Goal: Task Accomplishment & Management: Manage account settings

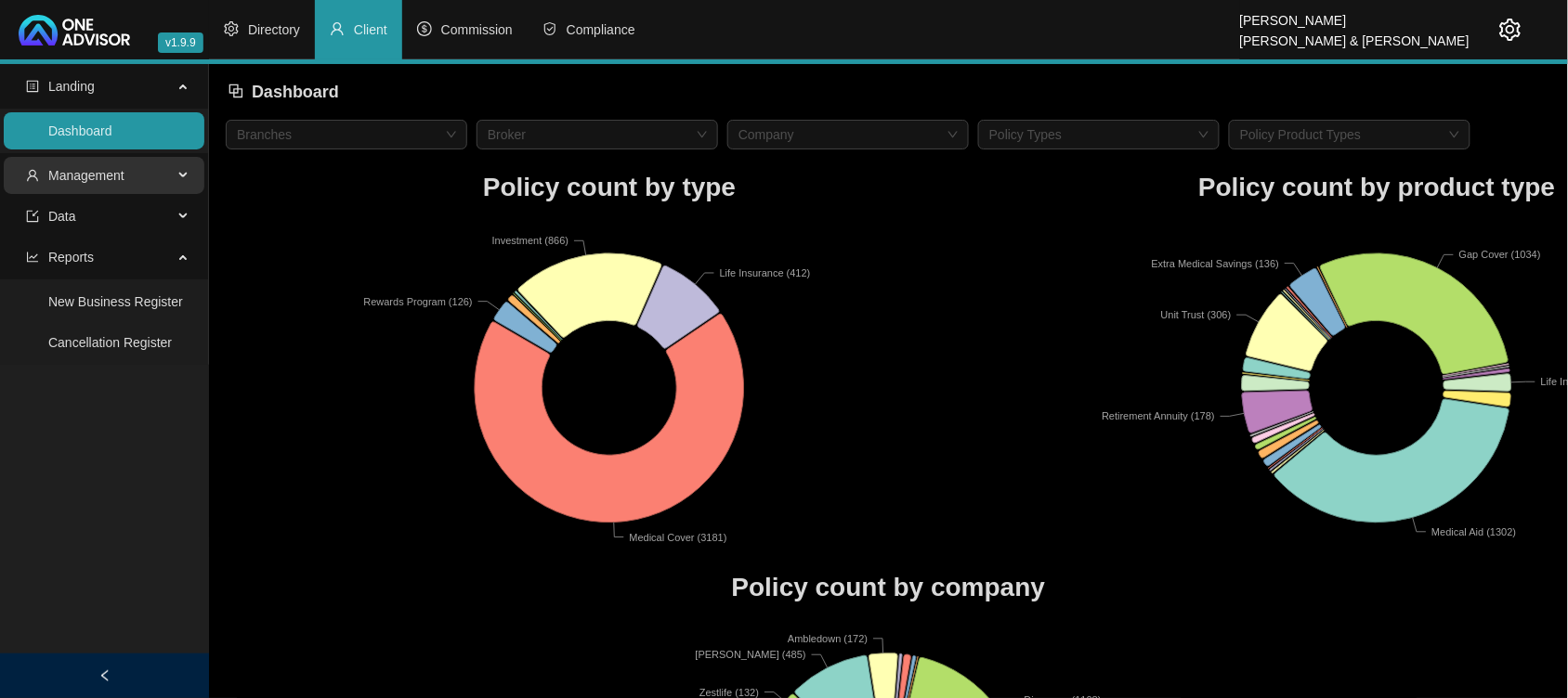
click at [109, 179] on span "Management" at bounding box center [86, 176] width 76 height 15
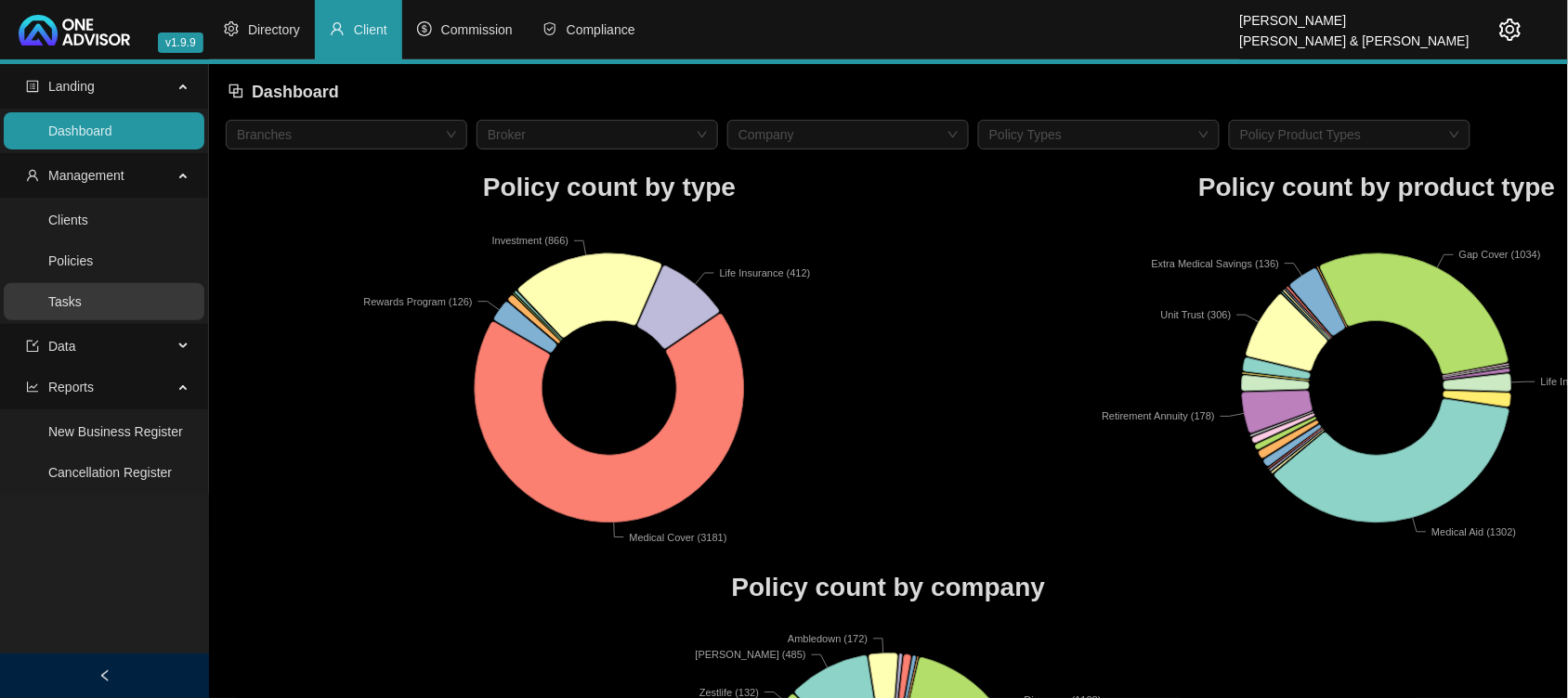
click at [82, 310] on link "Tasks" at bounding box center [65, 302] width 33 height 15
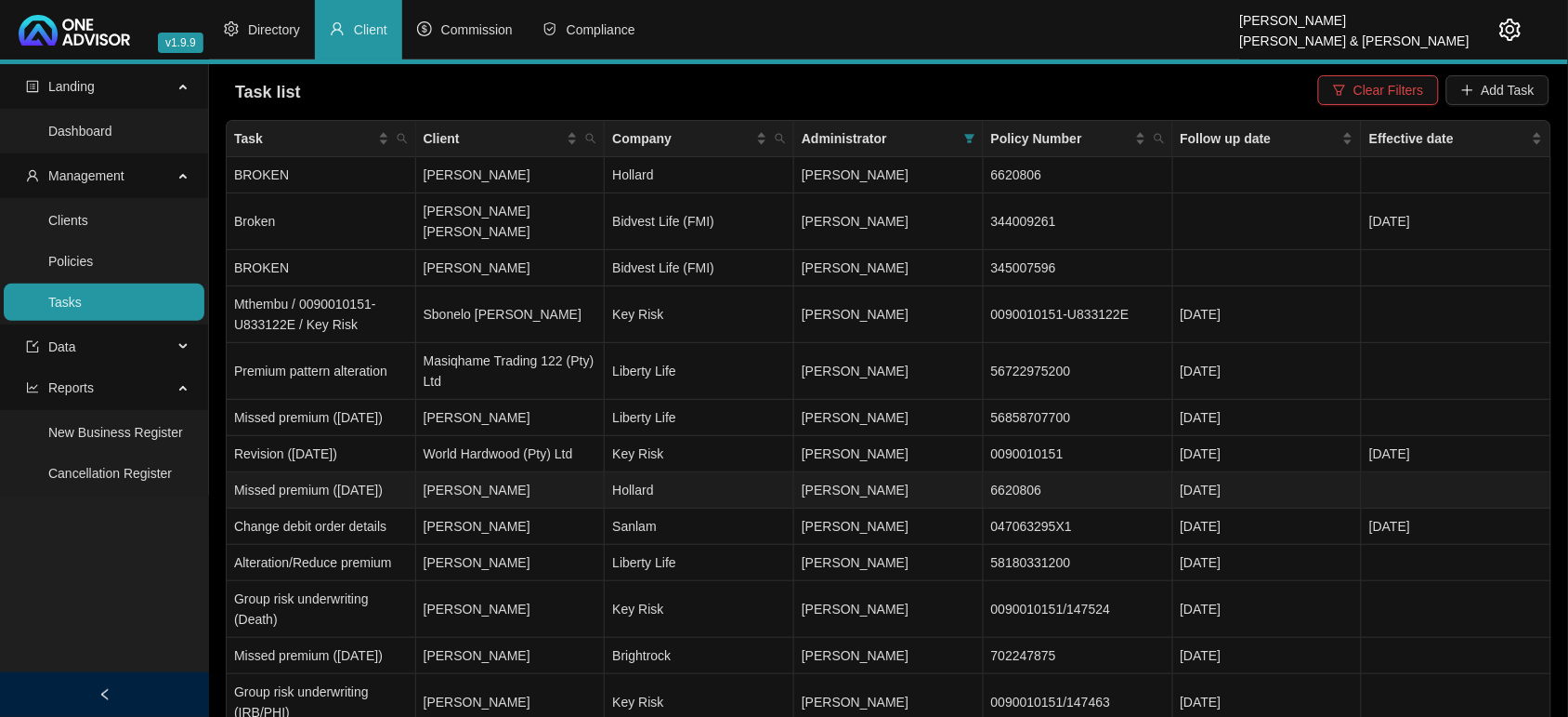
click at [703, 493] on td "Hollard" at bounding box center [698, 491] width 189 height 36
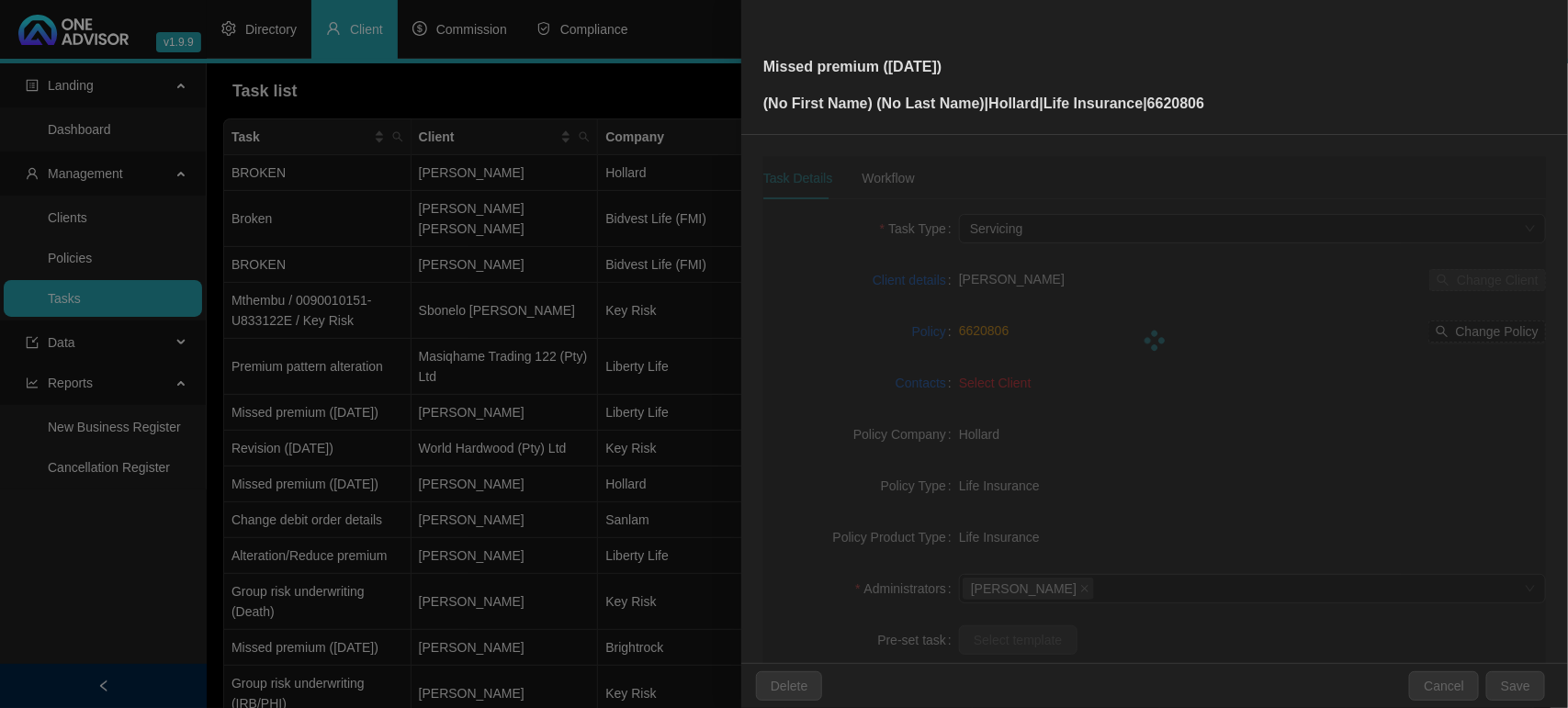
click at [889, 177] on div at bounding box center [1154, 340] width 783 height 367
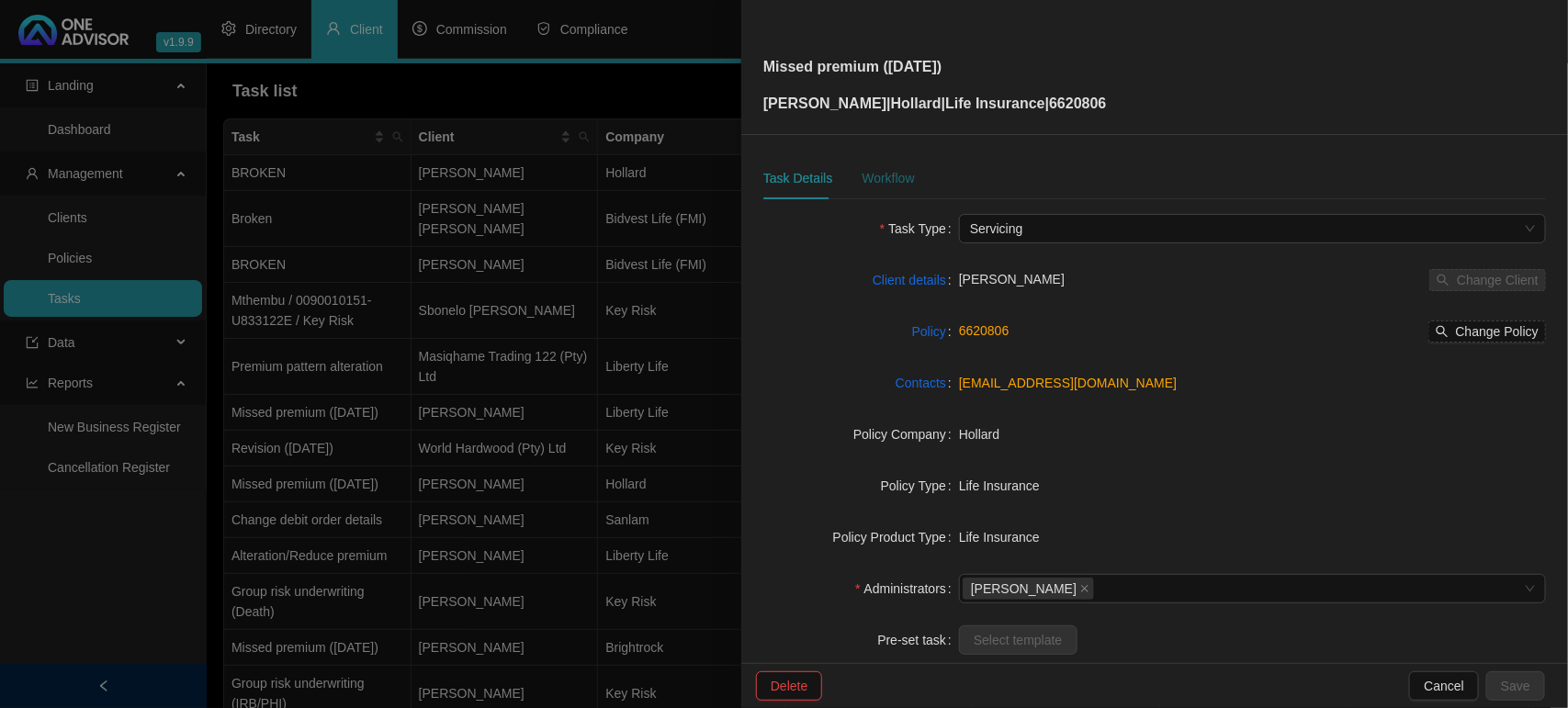
click at [889, 177] on div "Workflow" at bounding box center [888, 178] width 53 height 21
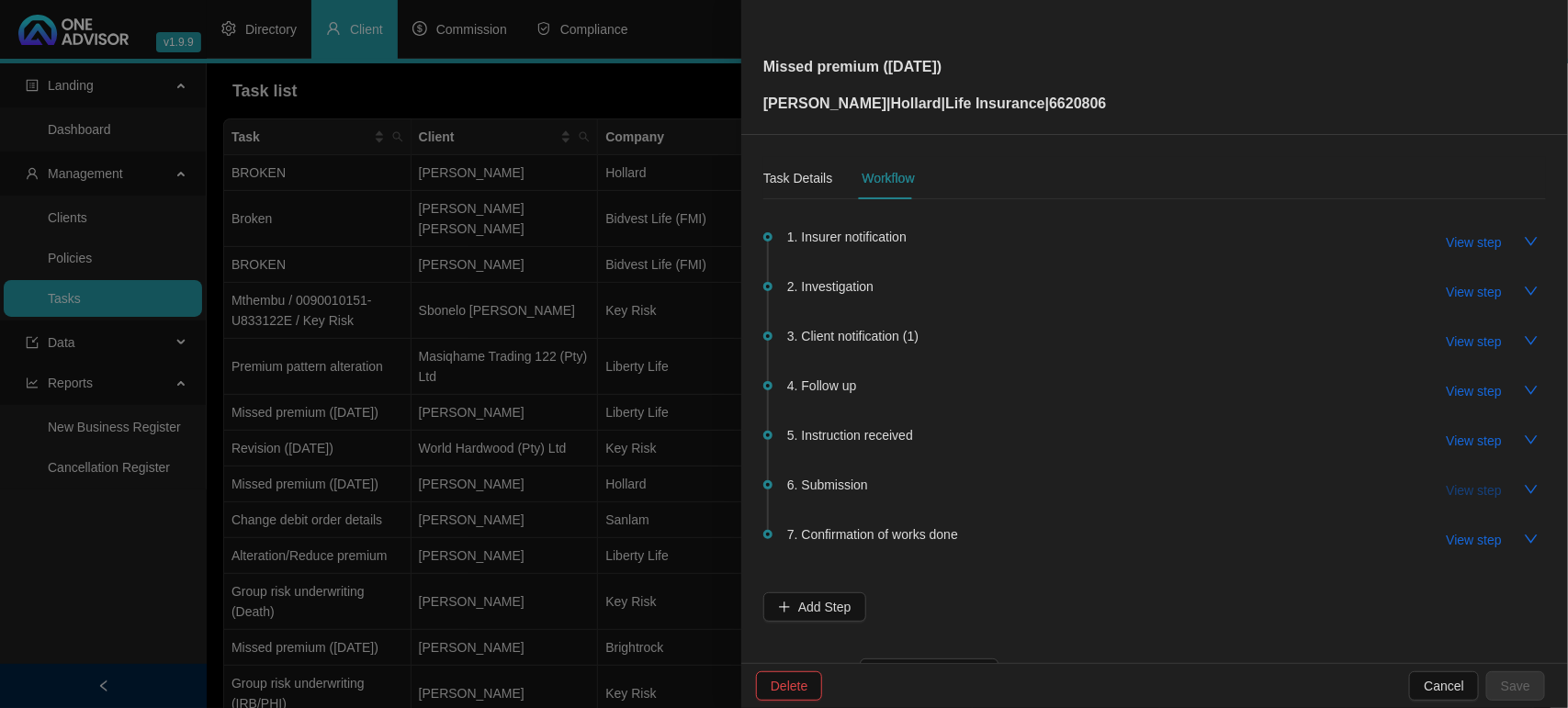
click at [1447, 489] on span "View step" at bounding box center [1474, 490] width 55 height 21
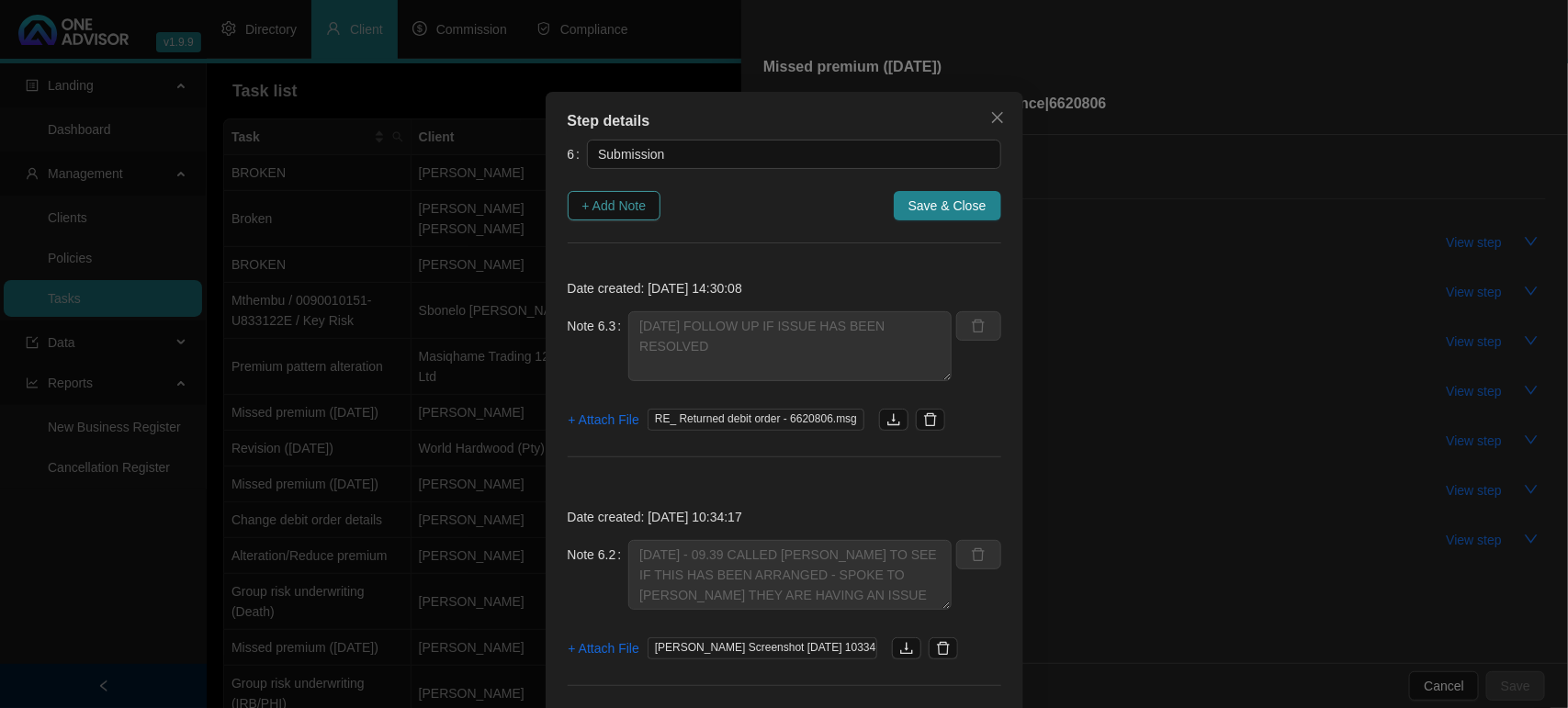
click at [599, 208] on span "+ Add Note" at bounding box center [614, 206] width 64 height 21
type textarea "[DATE] FOLLOW UP IF ISSUE HAS BEEN RESOLVED"
type textarea "[DATE] - 09.39 CALLED [PERSON_NAME] TO SEE IF THIS HAS BEEN ARRANGED - SPOKE TO…"
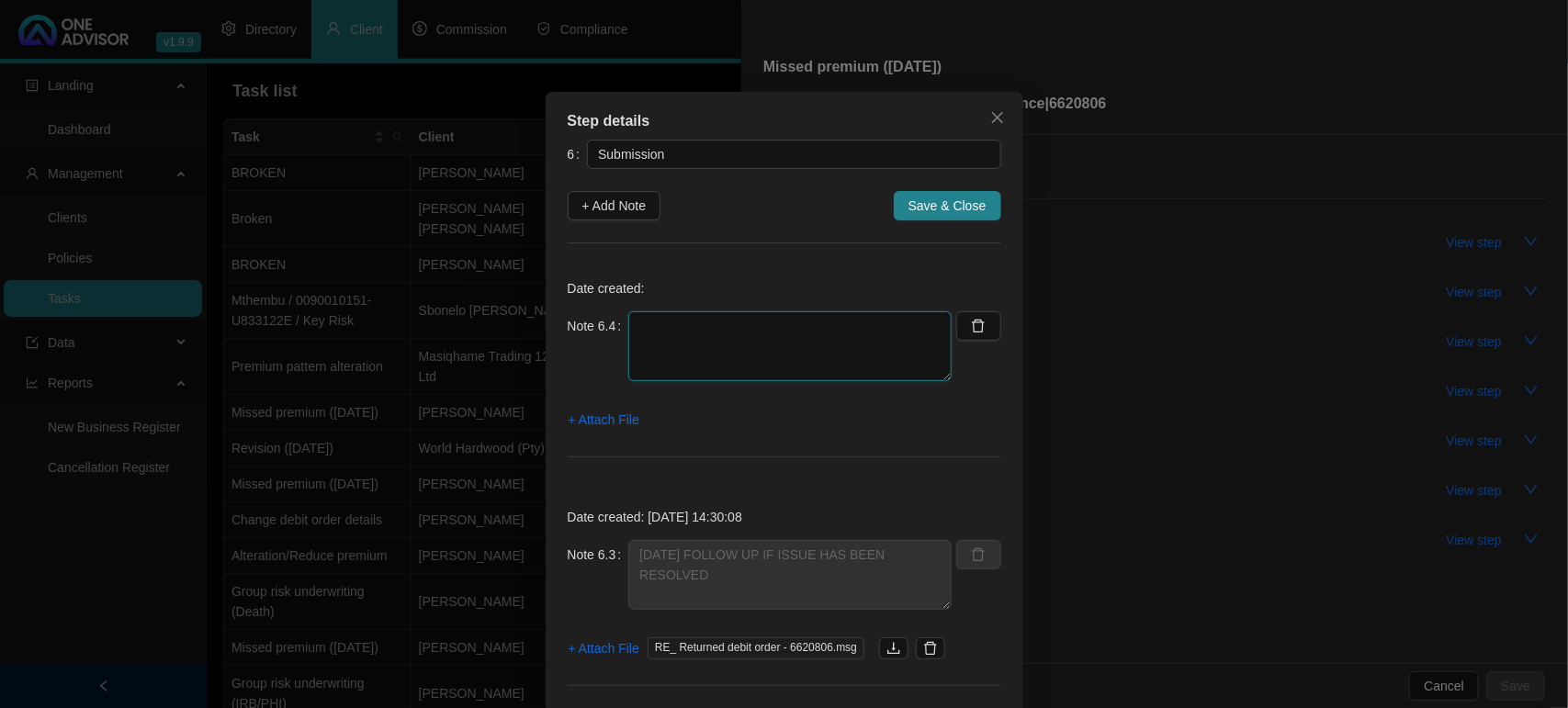
click at [722, 342] on textarea at bounding box center [790, 346] width 323 height 69
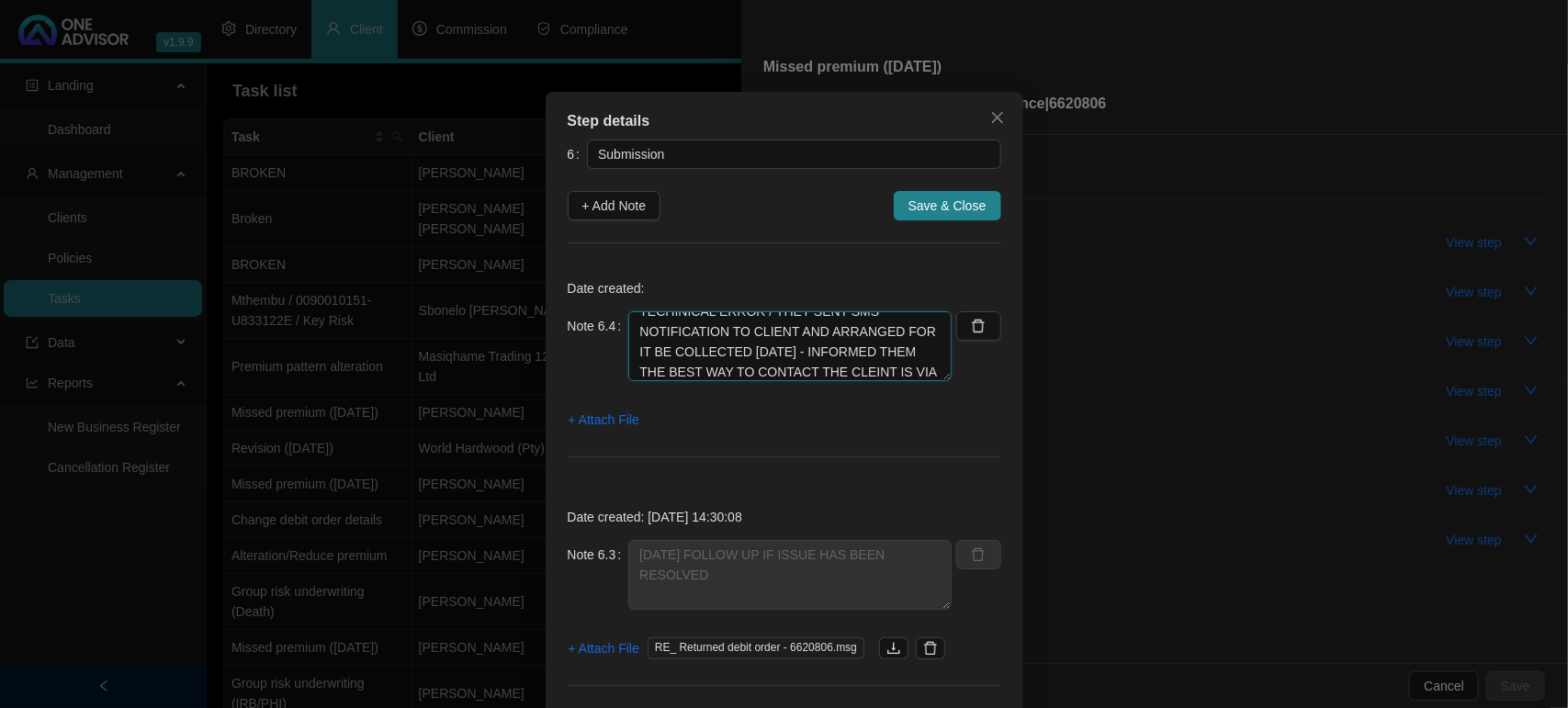
scroll to position [55, 0]
type textarea "[DATE] DEBIT WAS NOT COLLECTED DUE TO A TECHINICAL ERROR / THEY SENT SMS NOTIFI…"
click at [577, 424] on span "+ Attach File" at bounding box center [603, 420] width 70 height 21
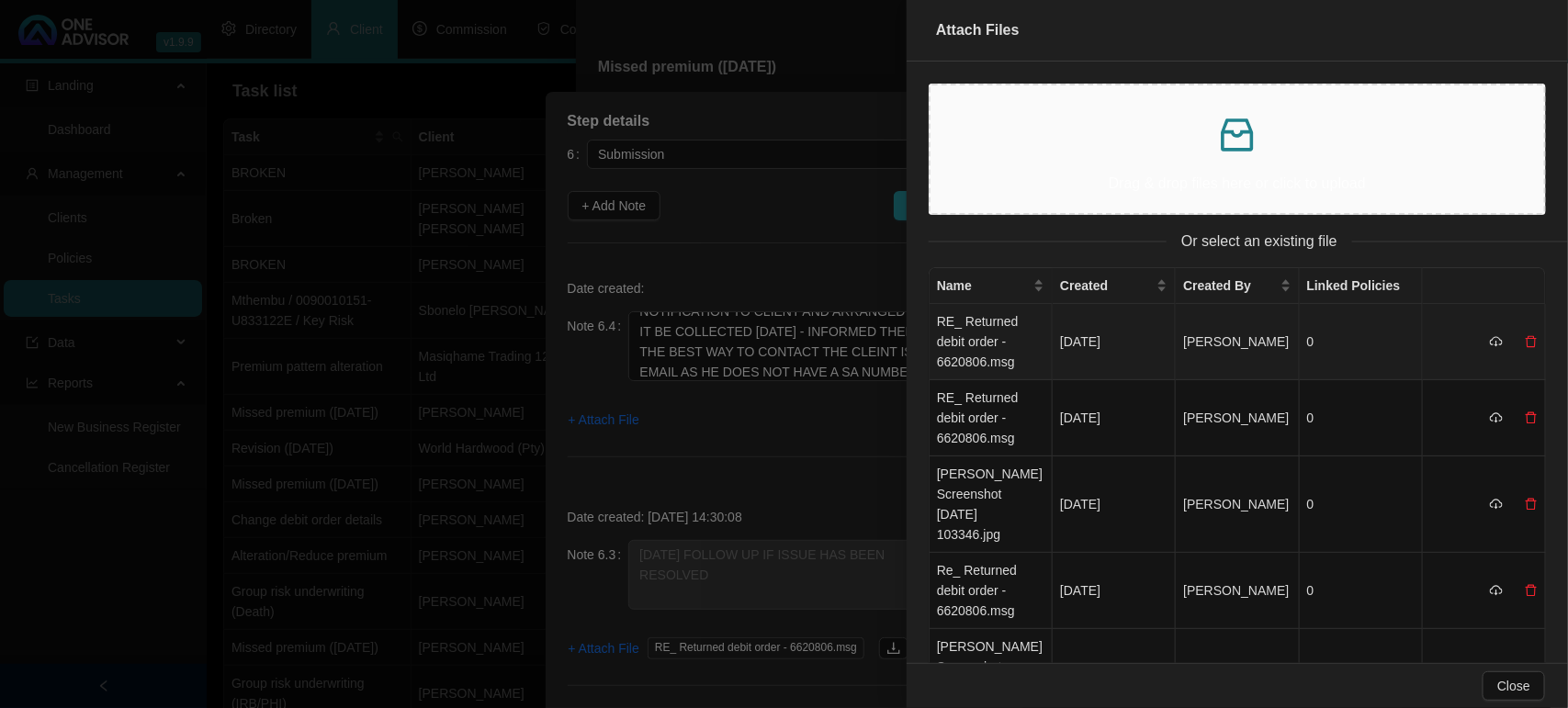
click at [999, 343] on td "RE_ Returned debit order - 6620806.msg" at bounding box center [990, 342] width 123 height 76
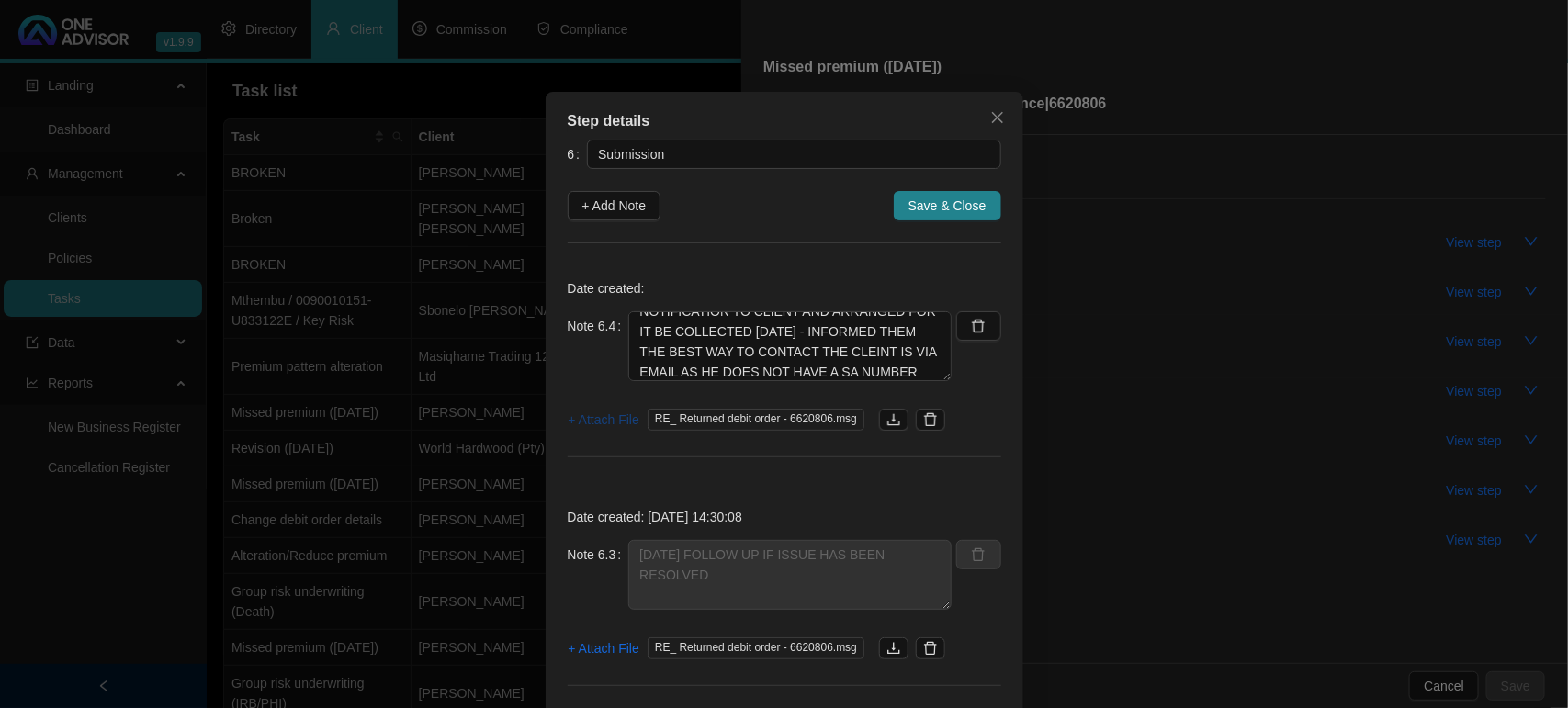
click at [595, 425] on span "+ Attach File" at bounding box center [603, 420] width 70 height 21
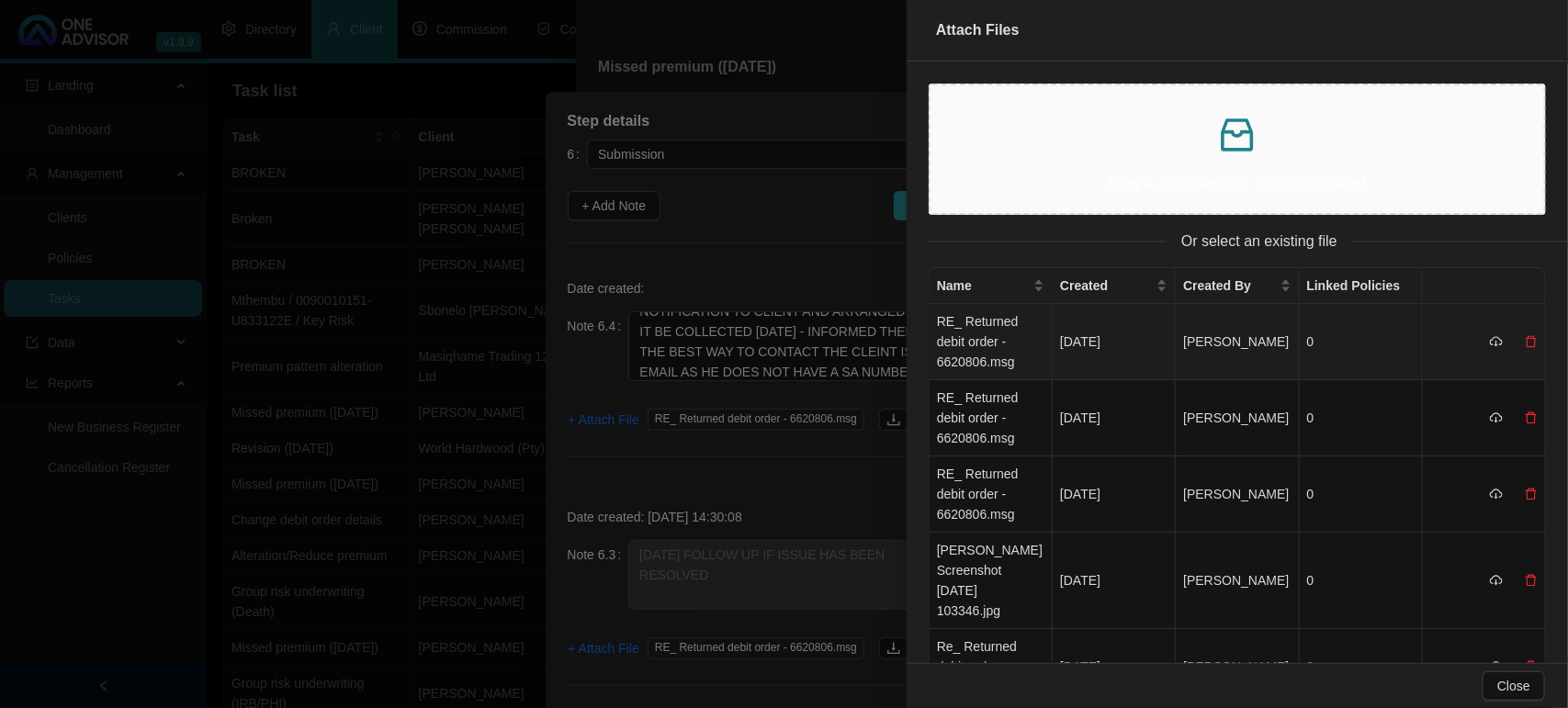
click at [956, 353] on td "RE_ Returned debit order - 6620806.msg" at bounding box center [990, 342] width 123 height 76
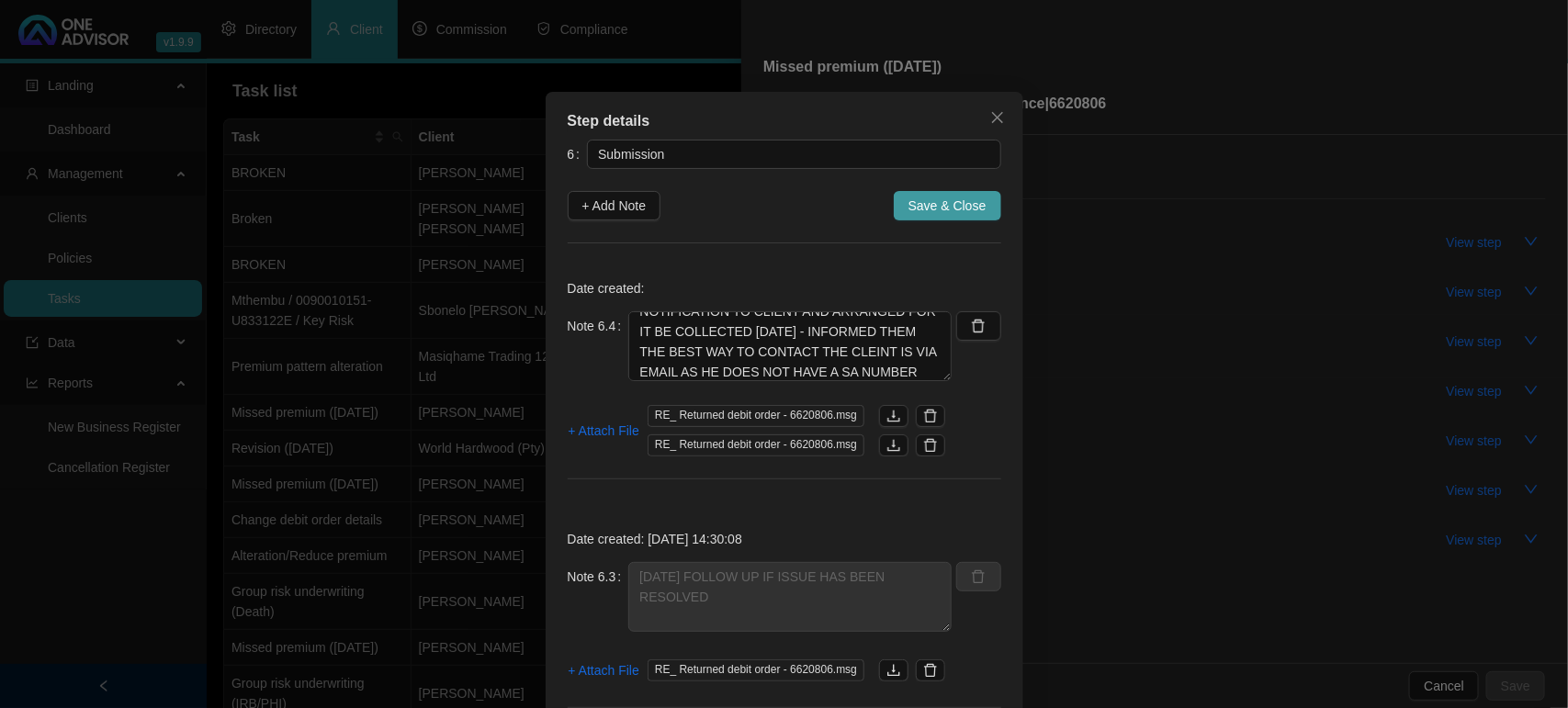
click at [933, 203] on span "Save & Close" at bounding box center [947, 206] width 78 height 21
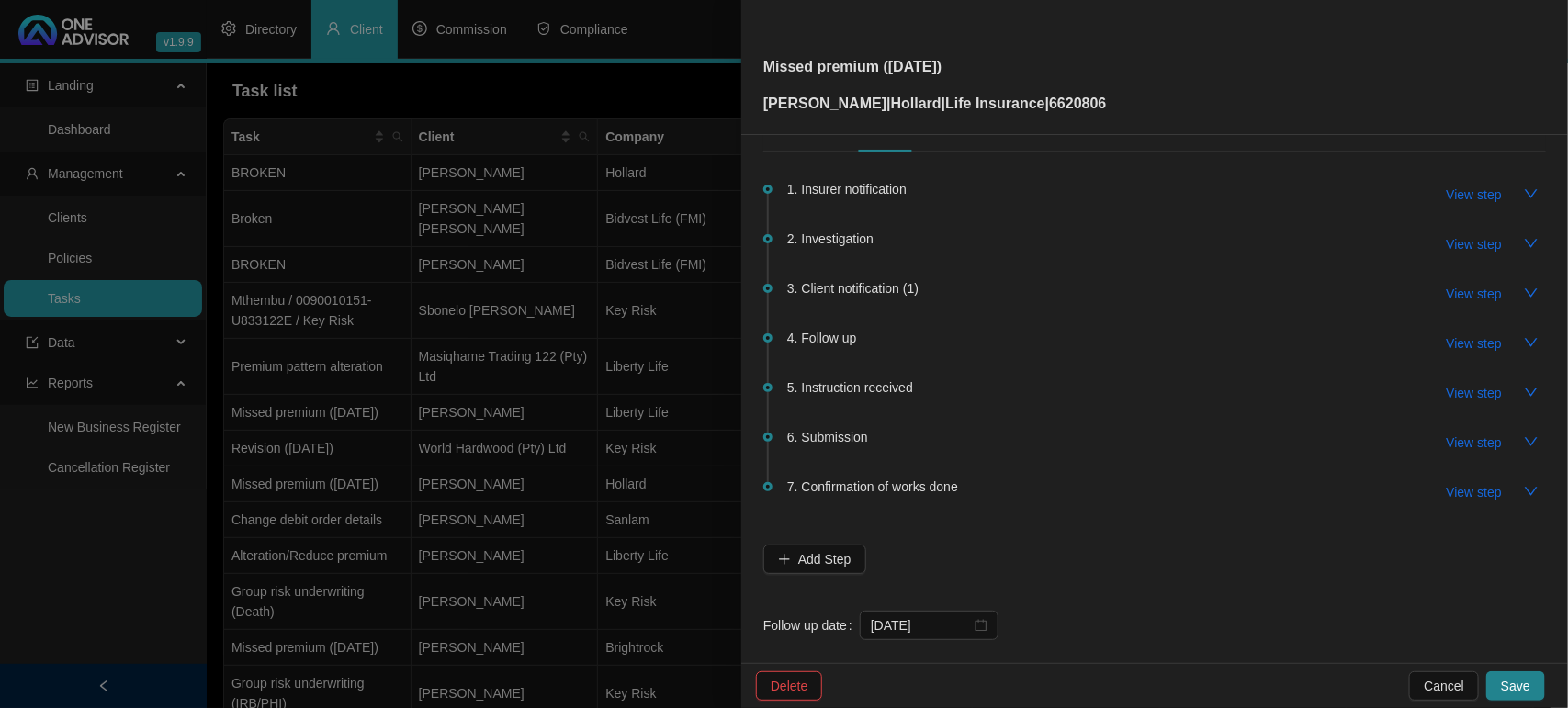
scroll to position [67, 0]
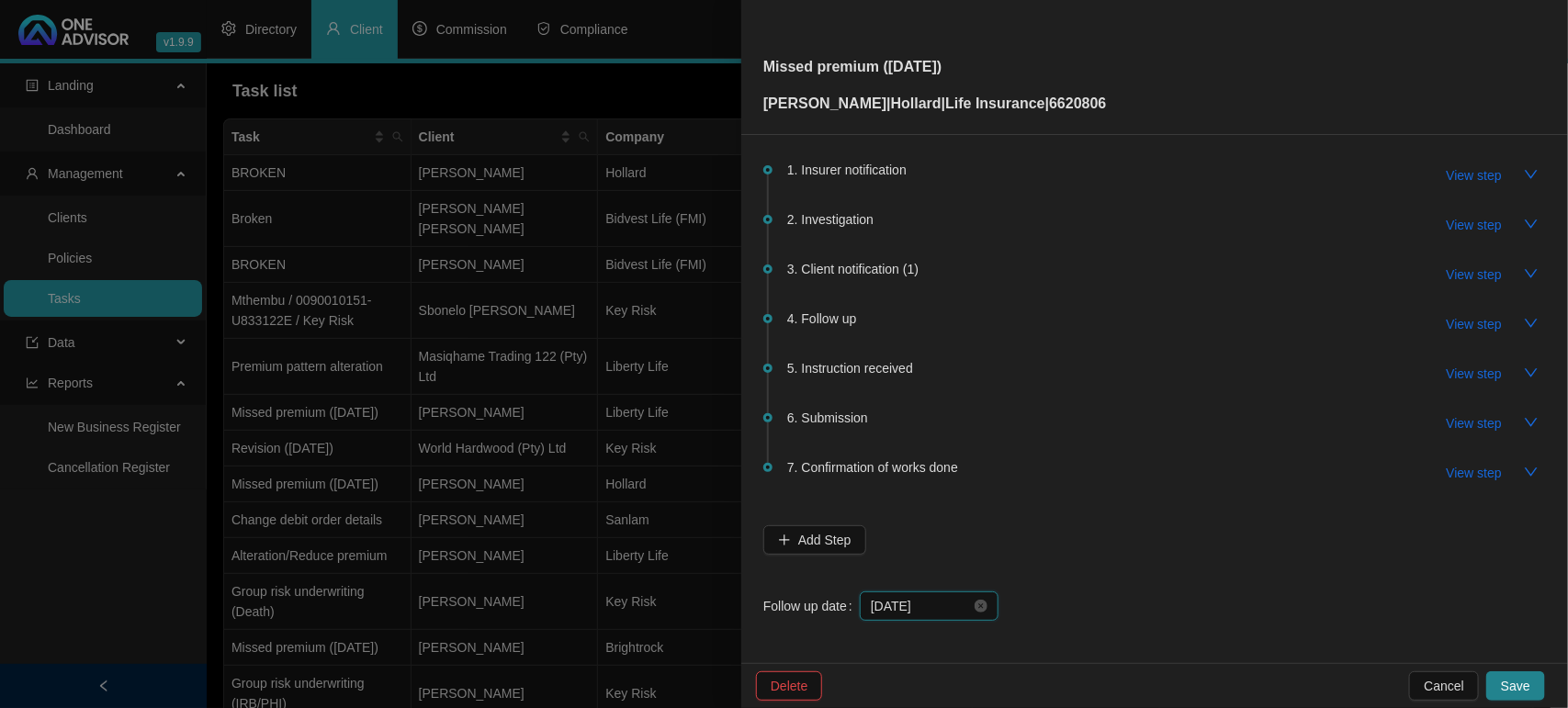
click at [937, 597] on input "[DATE]" at bounding box center [921, 607] width 101 height 21
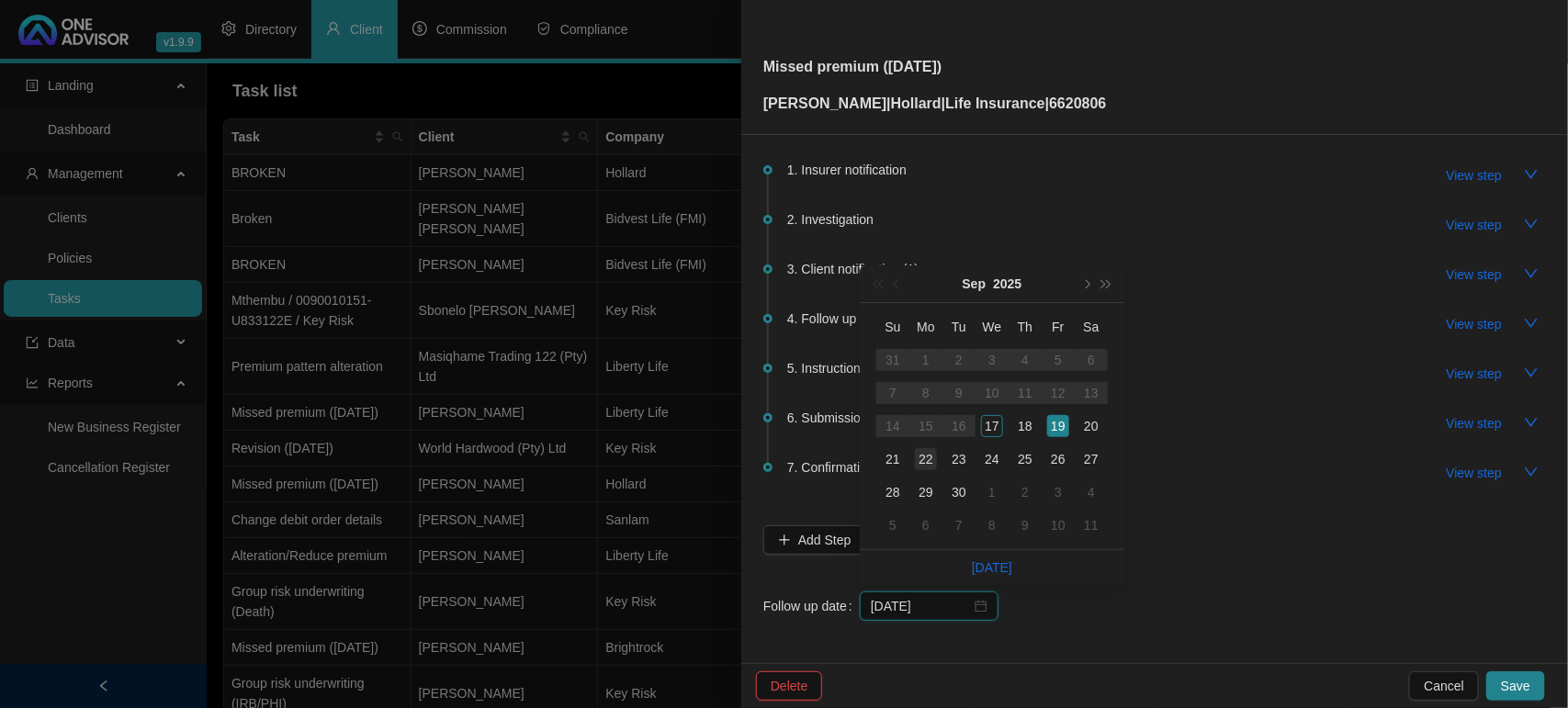
type input "[DATE]"
click at [916, 460] on div "22" at bounding box center [925, 458] width 22 height 22
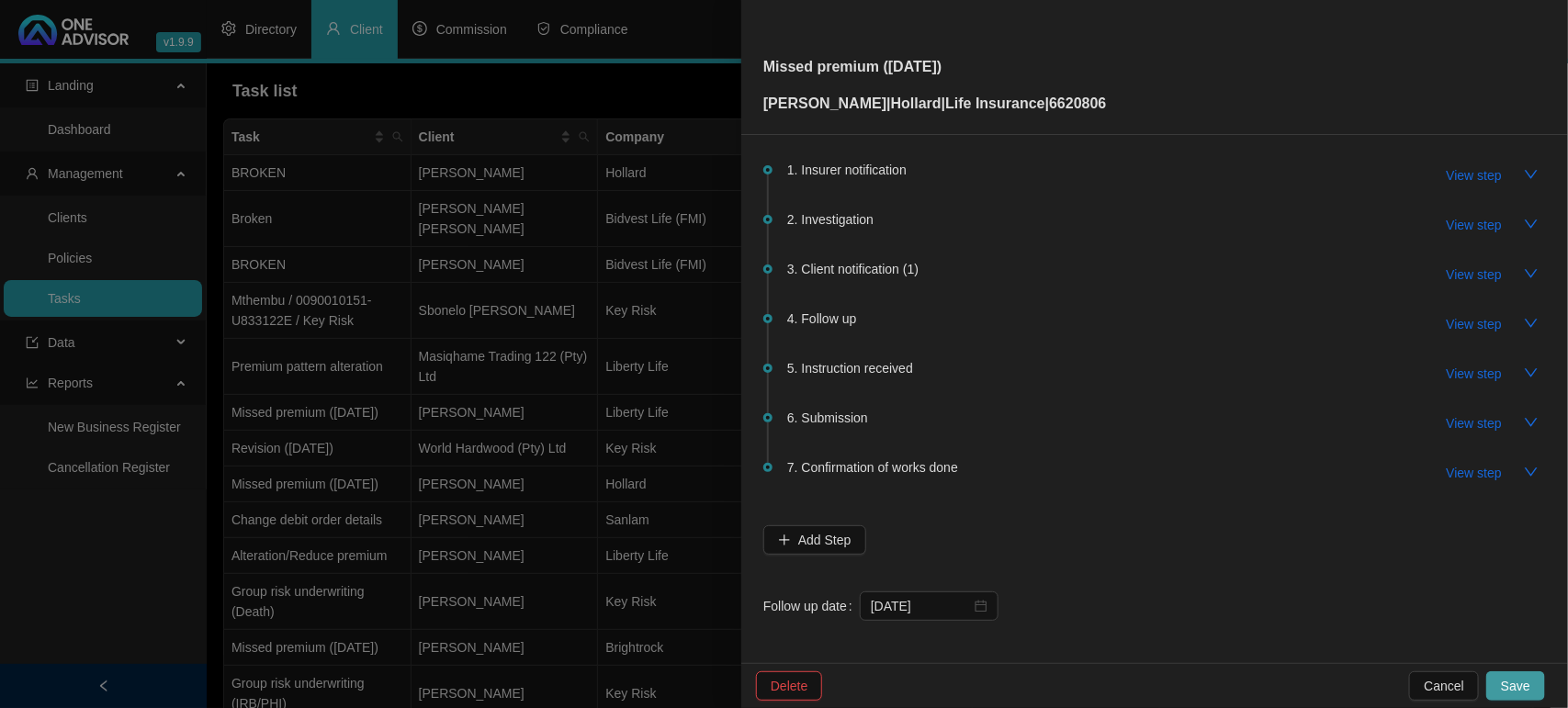
click at [1514, 678] on span "Save" at bounding box center [1515, 686] width 29 height 21
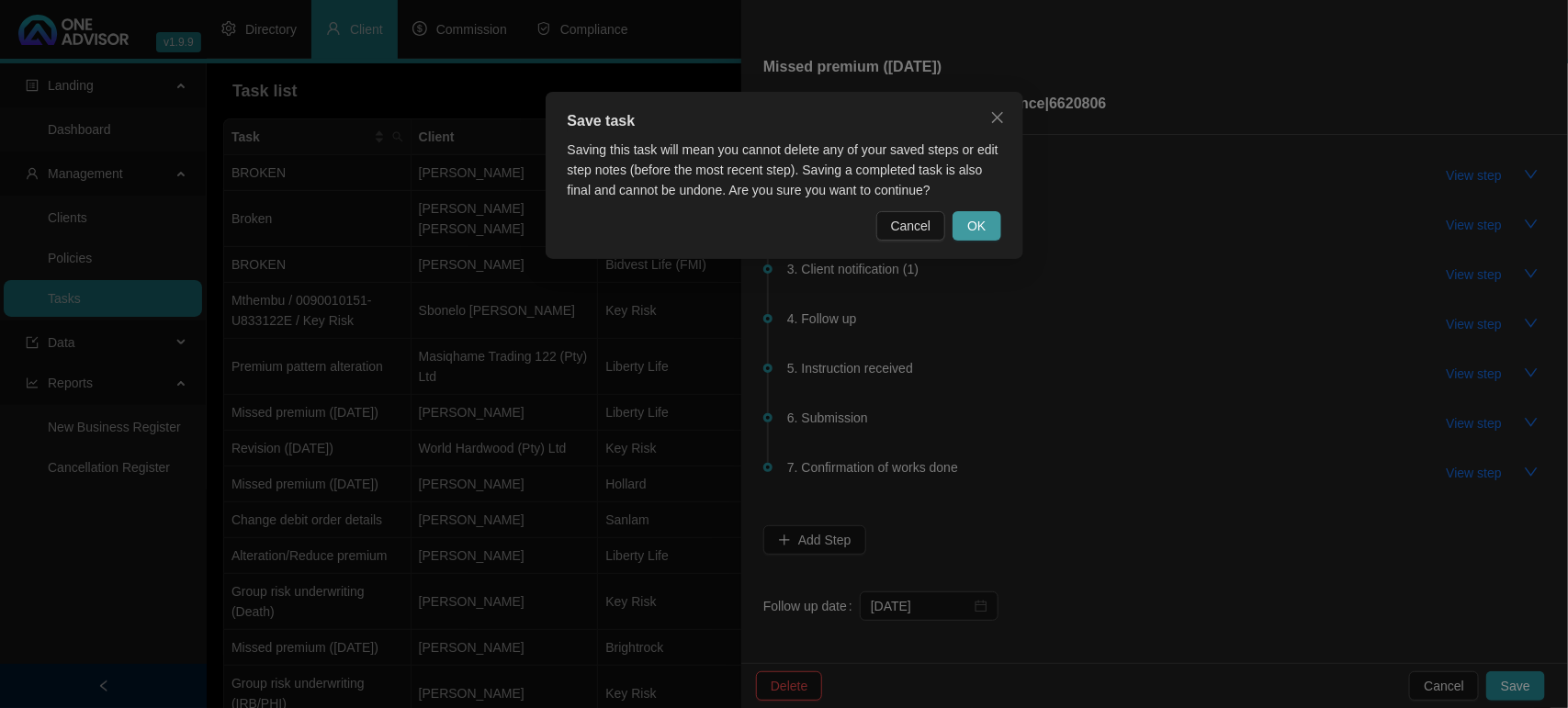
click at [976, 226] on span "OK" at bounding box center [977, 226] width 19 height 21
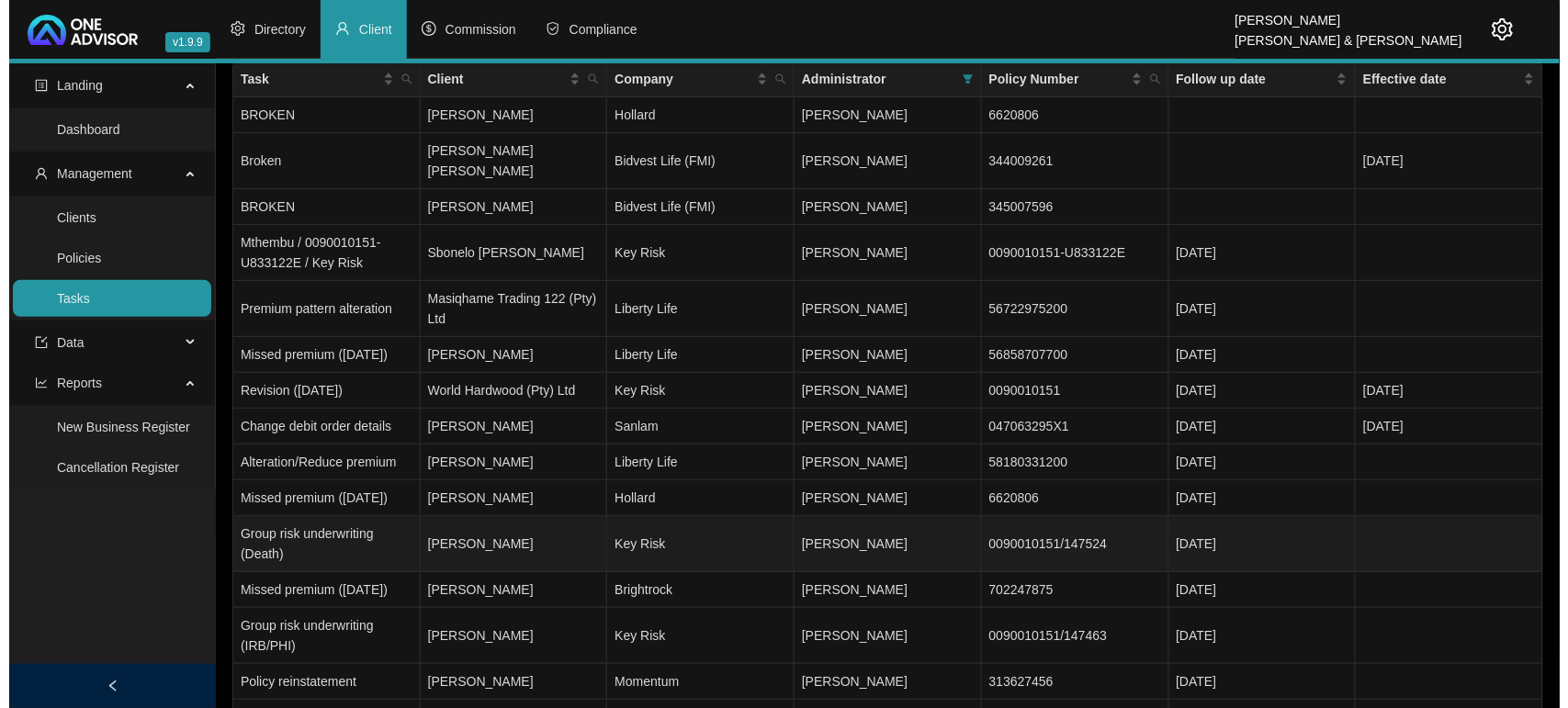
scroll to position [0, 0]
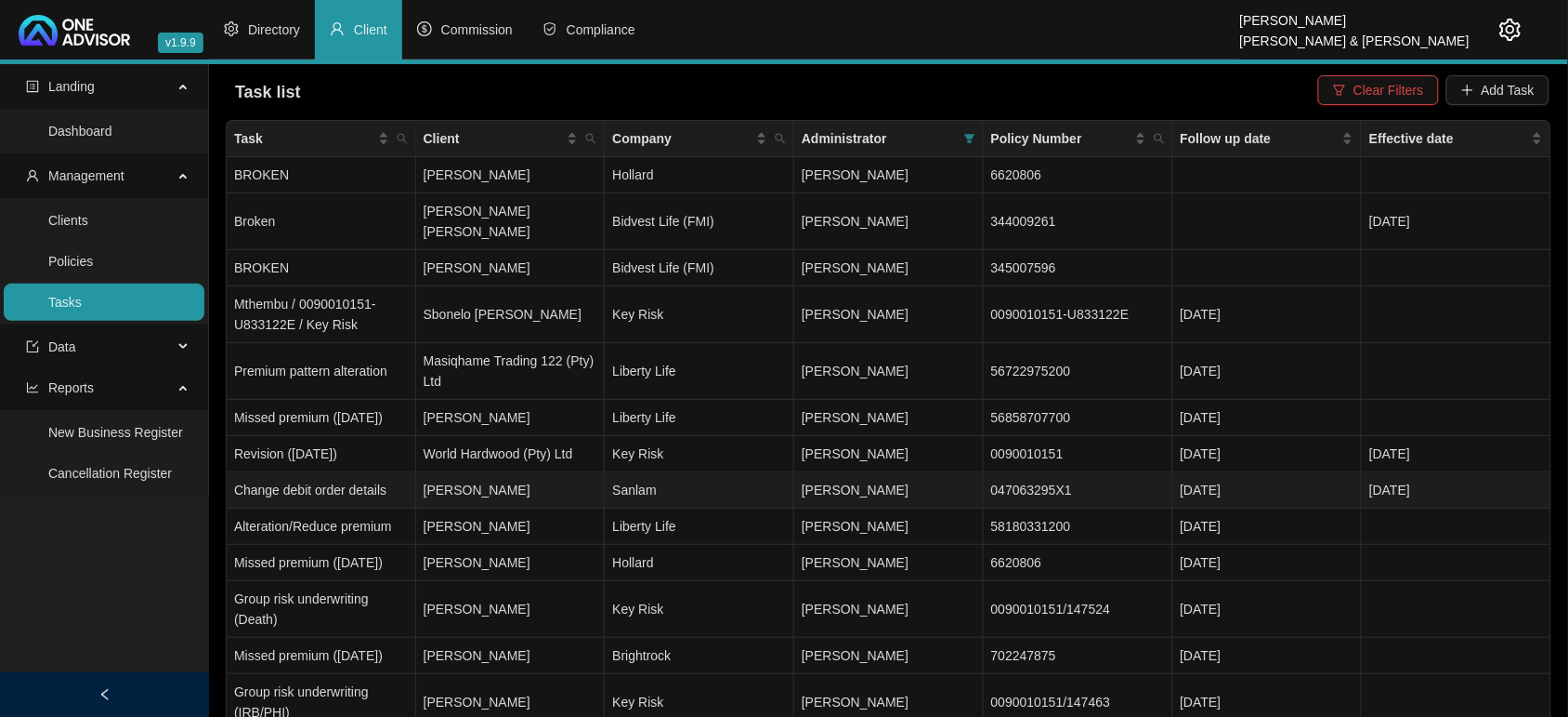
click at [526, 493] on td "[PERSON_NAME]" at bounding box center [510, 491] width 189 height 36
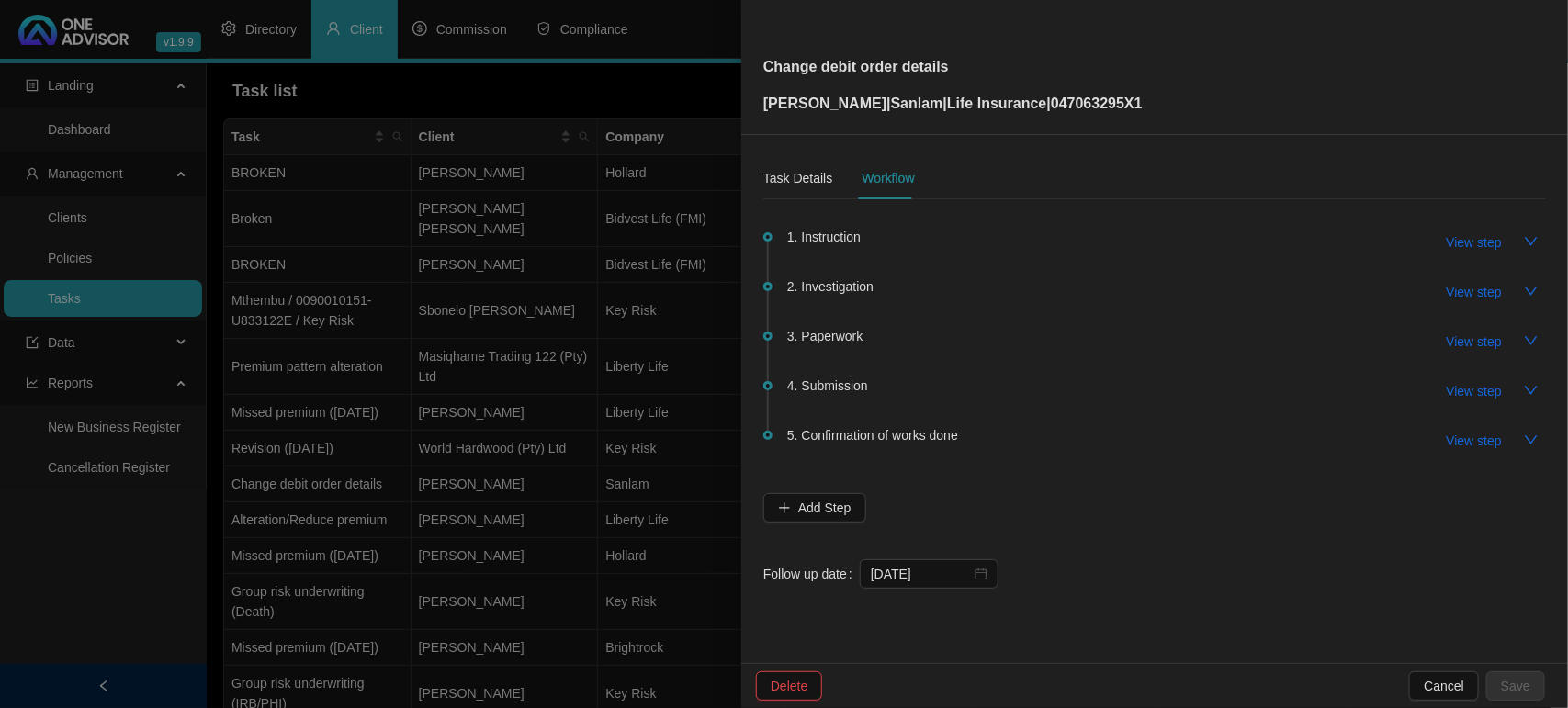
click at [1462, 392] on span "View step" at bounding box center [1474, 392] width 55 height 21
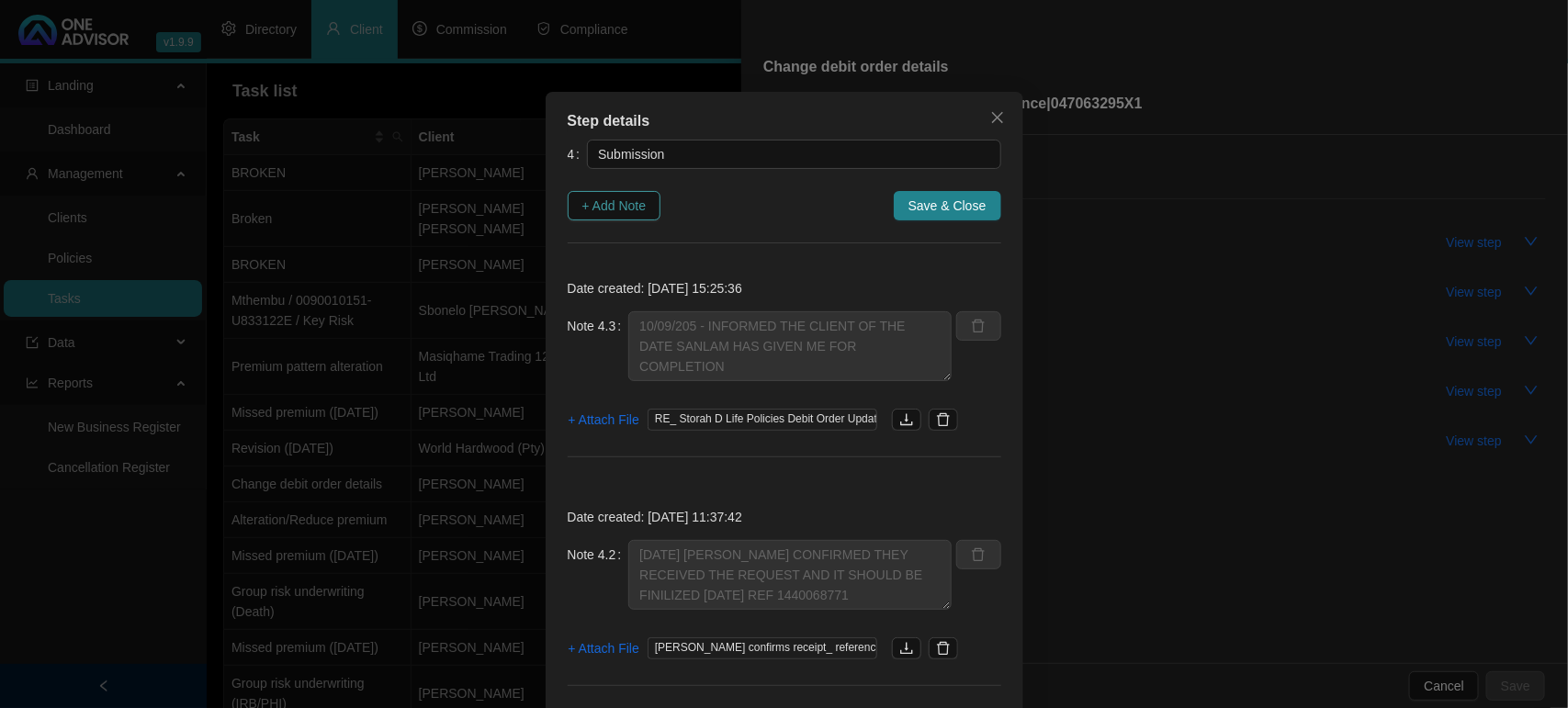
click at [613, 208] on span "+ Add Note" at bounding box center [614, 206] width 64 height 21
type textarea "10/09/205 - INFORMED THE CLIENT OF THE DATE SANLAM HAS GIVEN ME FOR COMPLETION"
type textarea "[DATE] [PERSON_NAME] CONFIRMED THEY RECEIVED THE REQUEST AND IT SHOULD BE FINIL…"
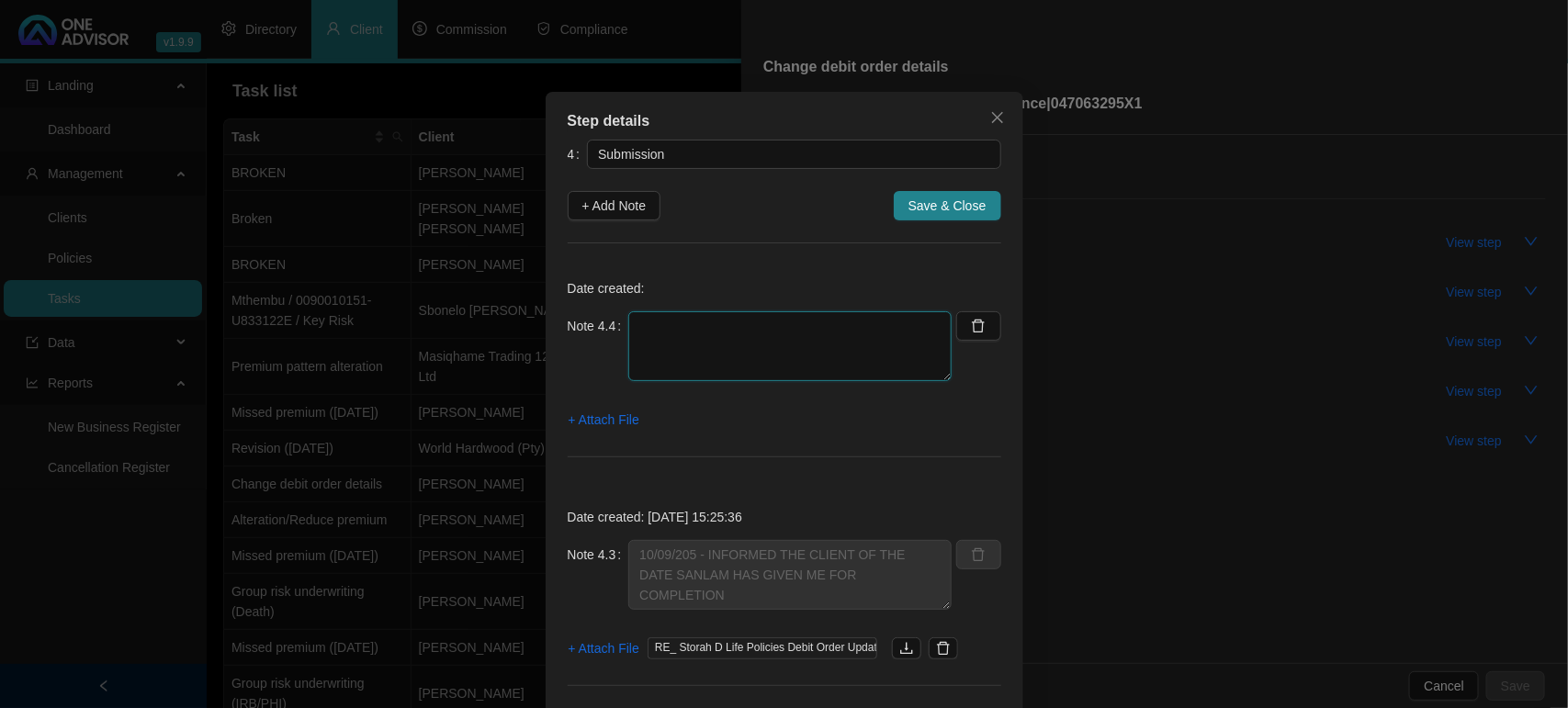
click at [681, 345] on textarea at bounding box center [790, 346] width 323 height 69
type textarea "[DATE] NO DEBIT DATE REFLECTING / TOLD THEM TO CAPTURE THE 1ST AND RESENT FORM"
click at [601, 420] on span "+ Attach File" at bounding box center [603, 420] width 70 height 21
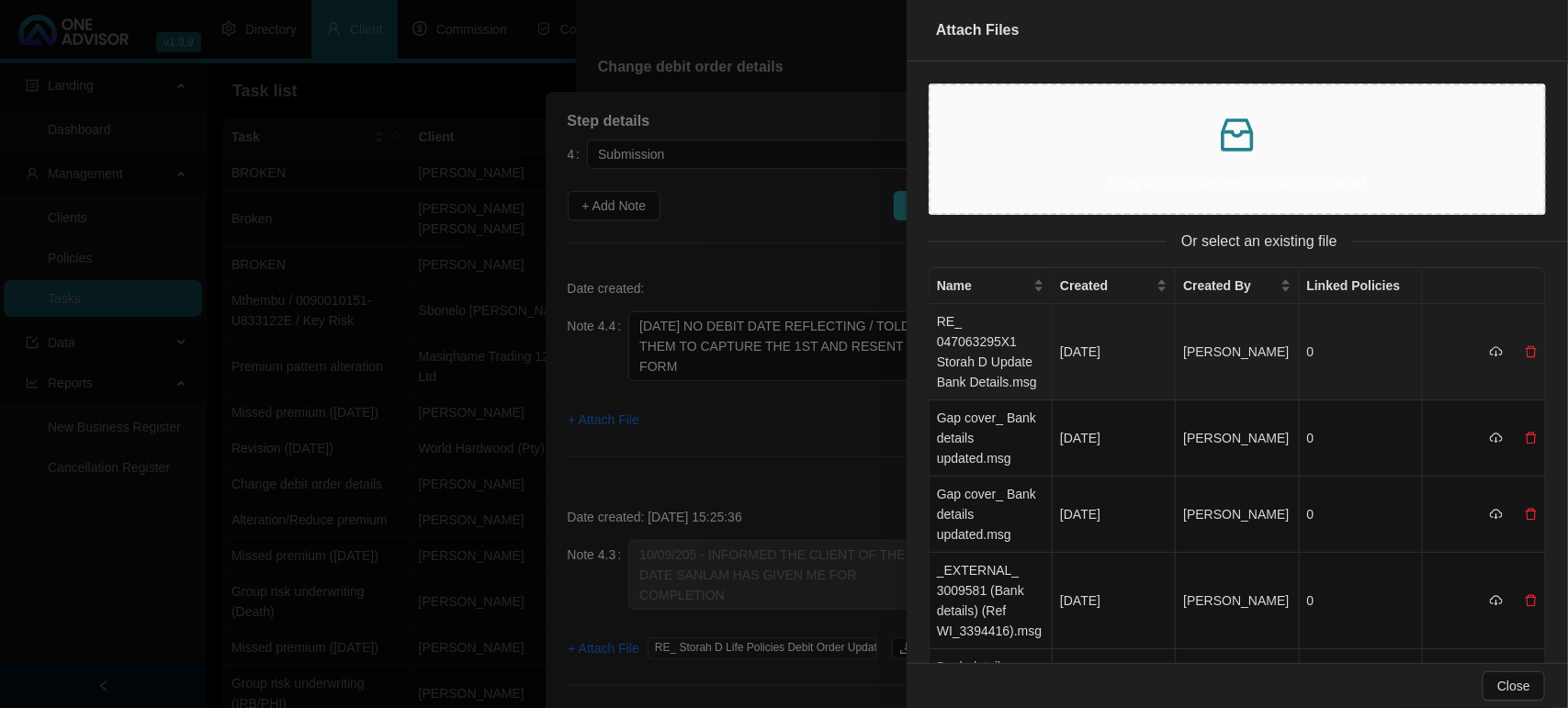
click at [1001, 350] on td "RE_ 047063295X1 Storah D Update Bank Details.msg" at bounding box center [990, 352] width 123 height 97
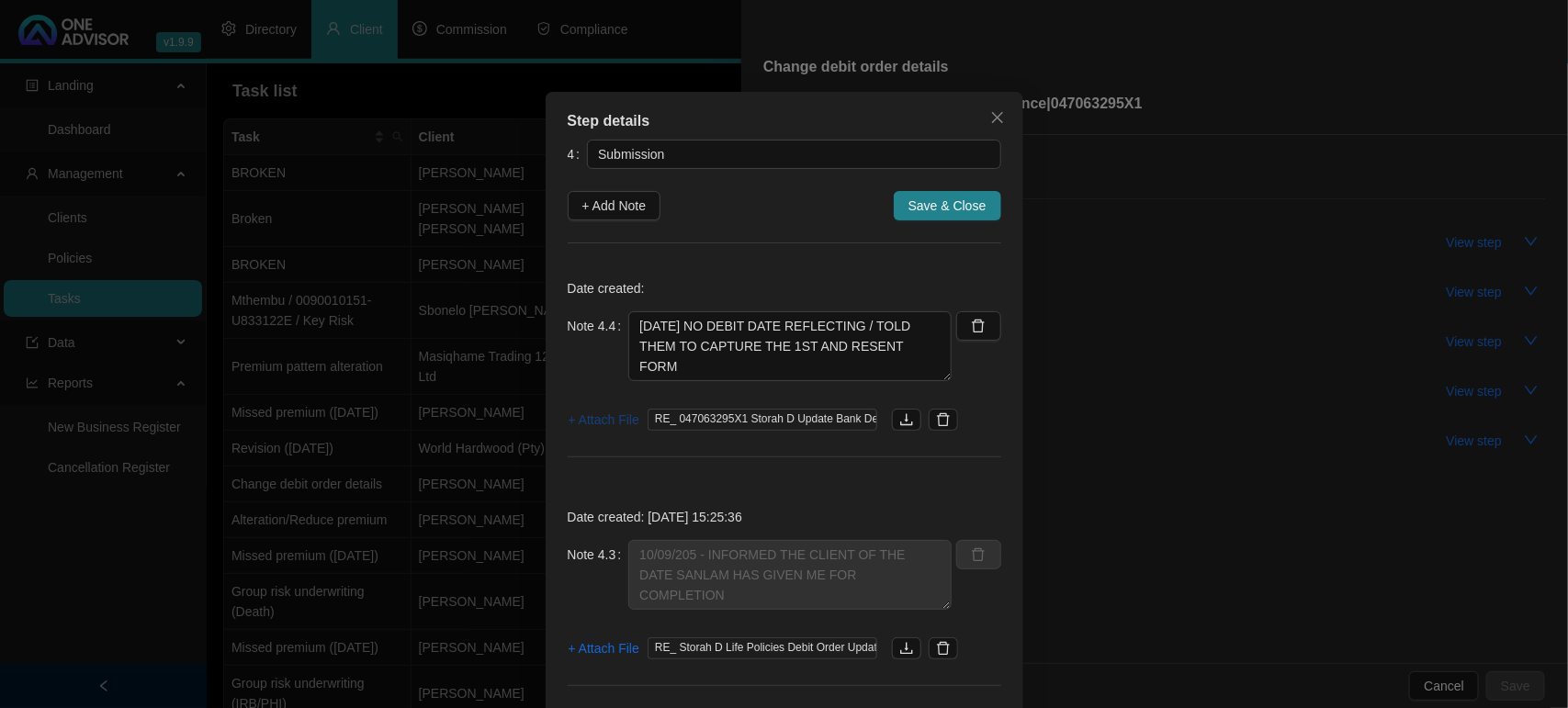
click at [581, 425] on span "+ Attach File" at bounding box center [603, 420] width 70 height 21
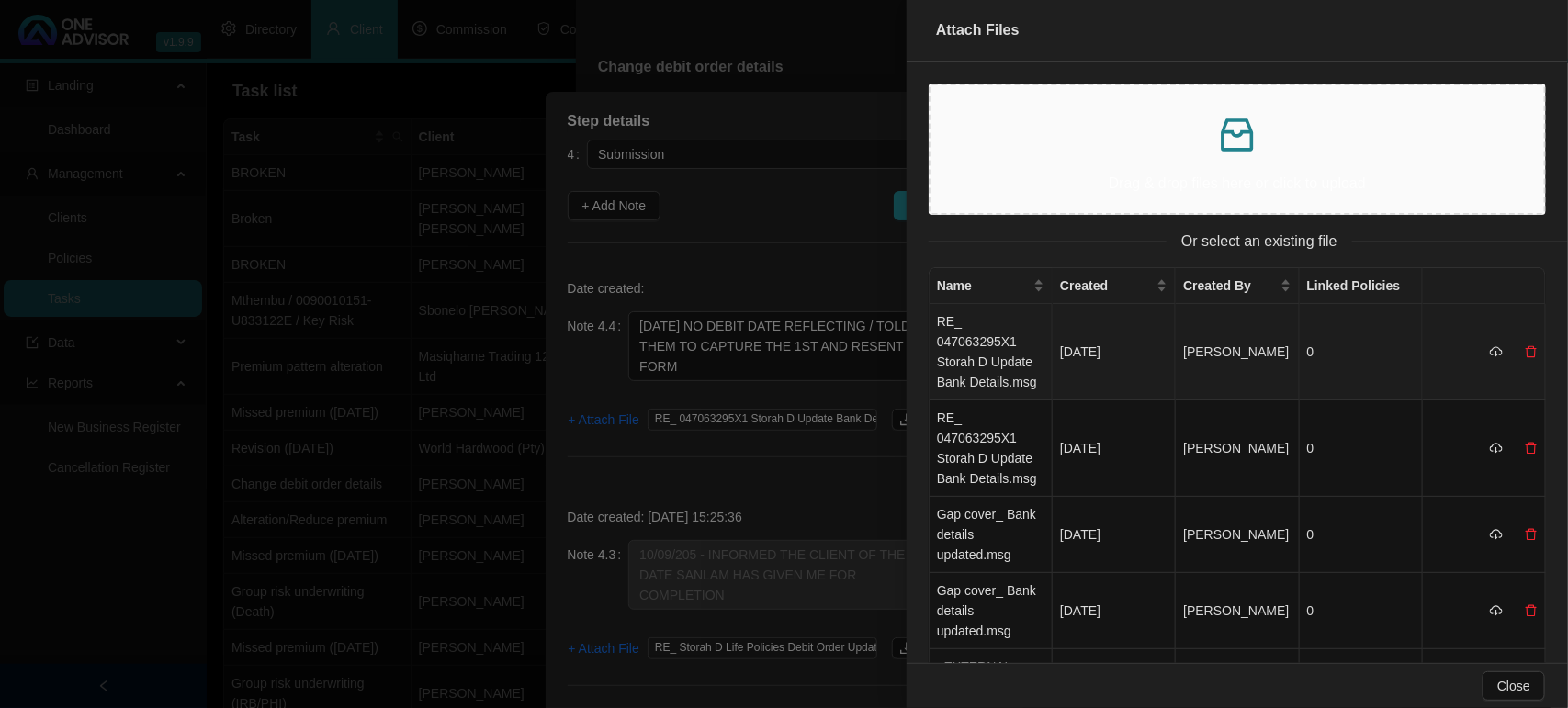
click at [993, 331] on td "RE_ 047063295X1 Storah D Update Bank Details.msg" at bounding box center [990, 352] width 123 height 97
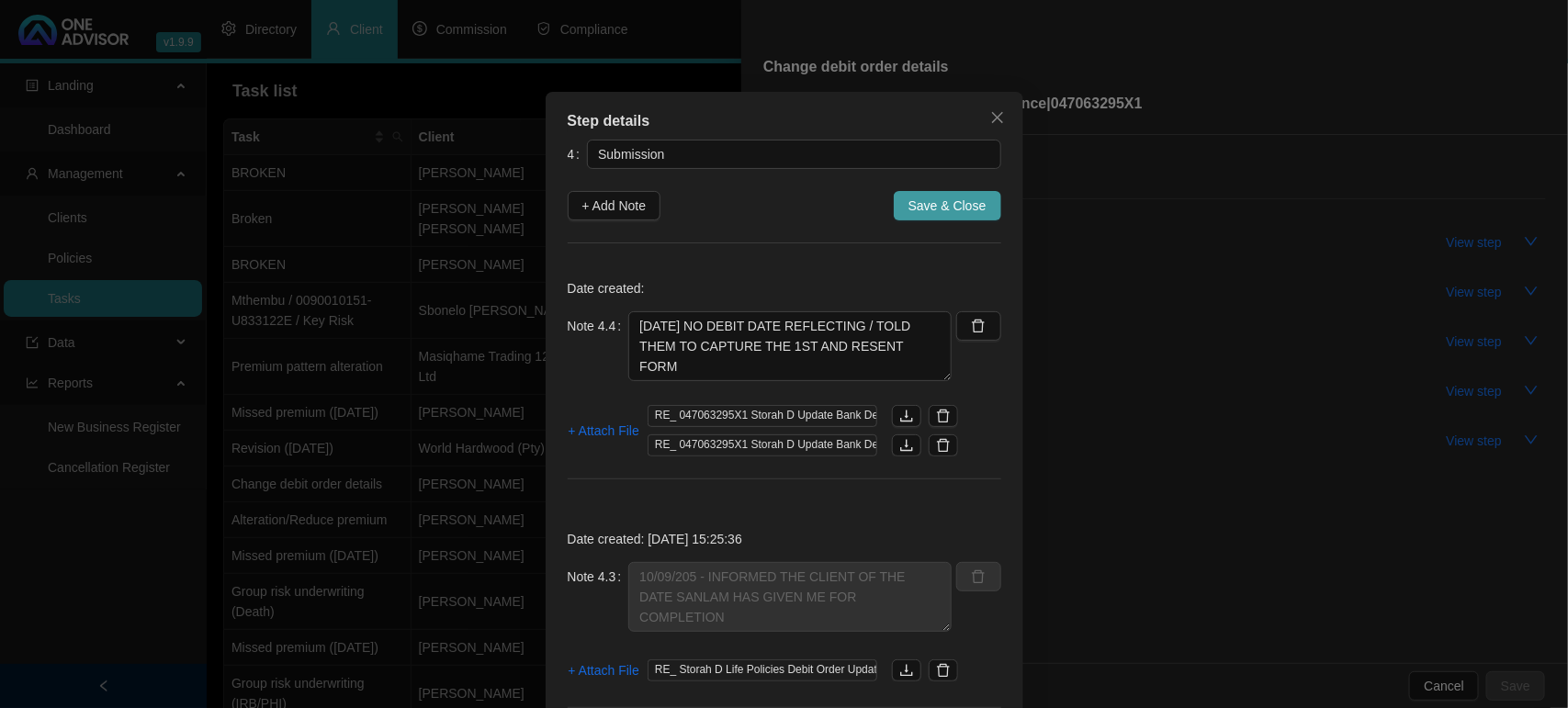
click at [943, 197] on span "Save & Close" at bounding box center [947, 206] width 78 height 21
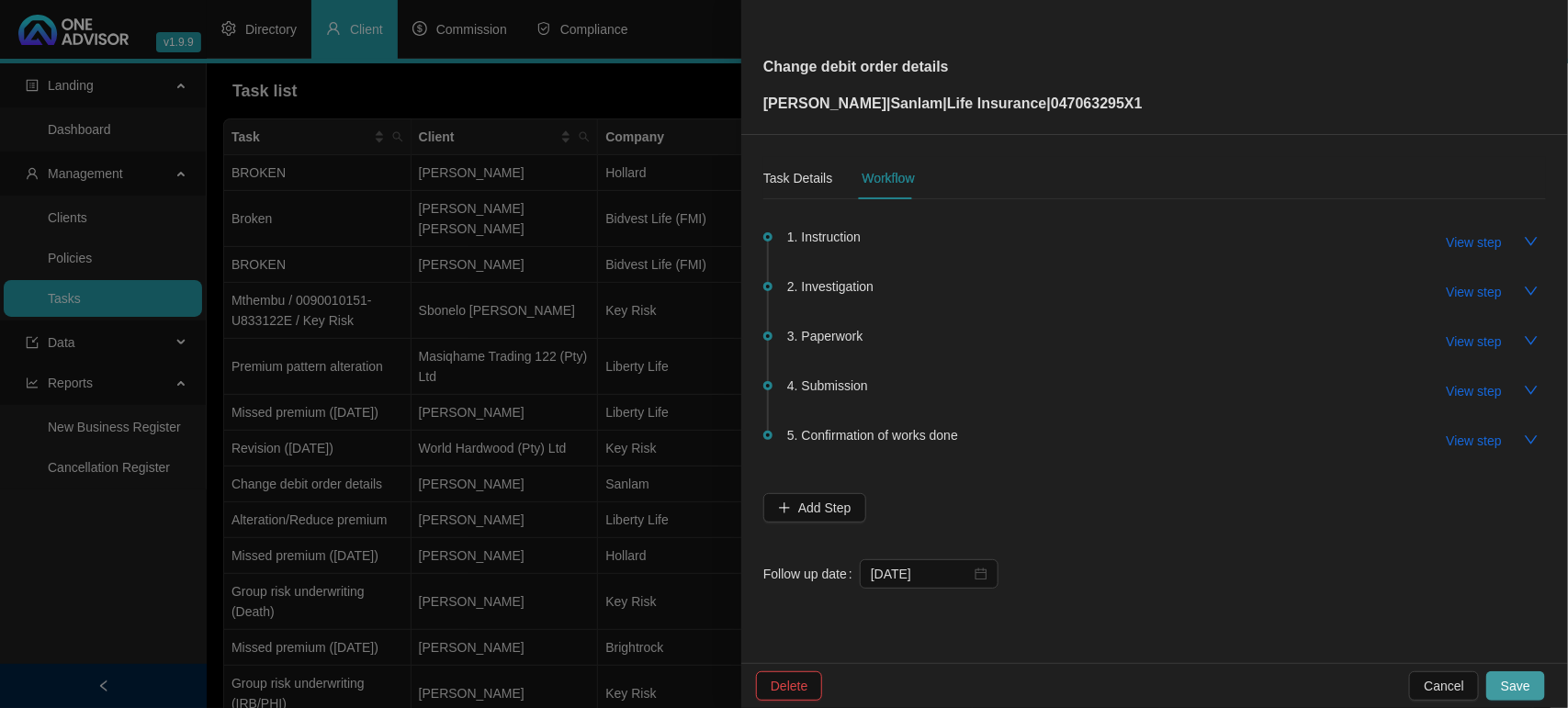
click at [1505, 675] on button "Save" at bounding box center [1515, 685] width 59 height 29
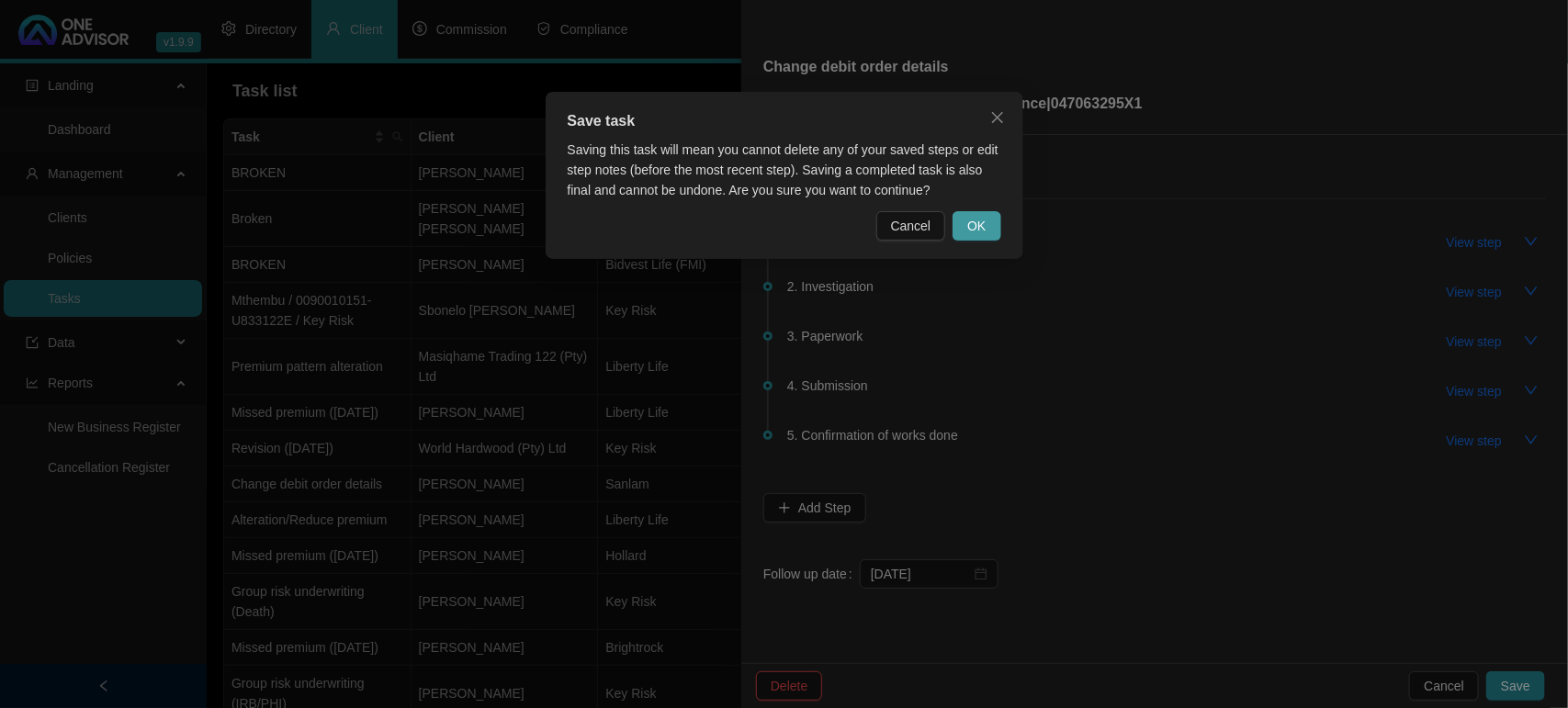
click at [980, 219] on span "OK" at bounding box center [977, 226] width 19 height 21
